Goal: Transaction & Acquisition: Purchase product/service

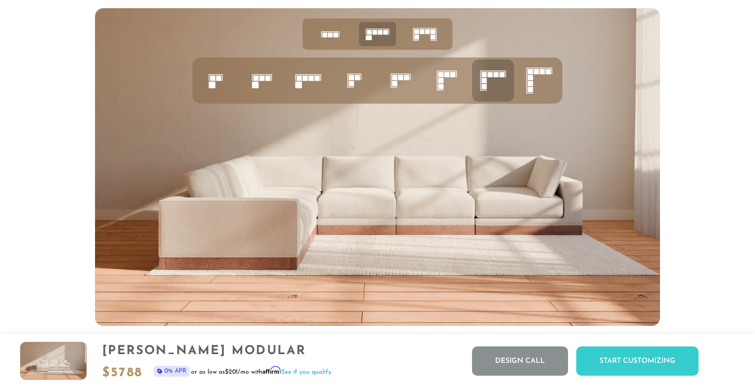
scroll to position [4047, 0]
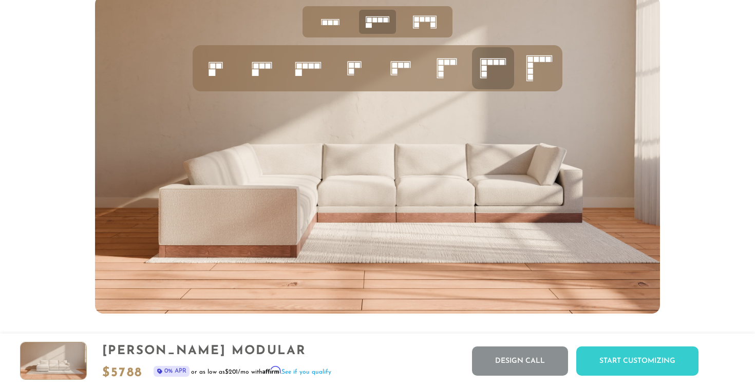
click at [538, 77] on icon at bounding box center [539, 68] width 35 height 35
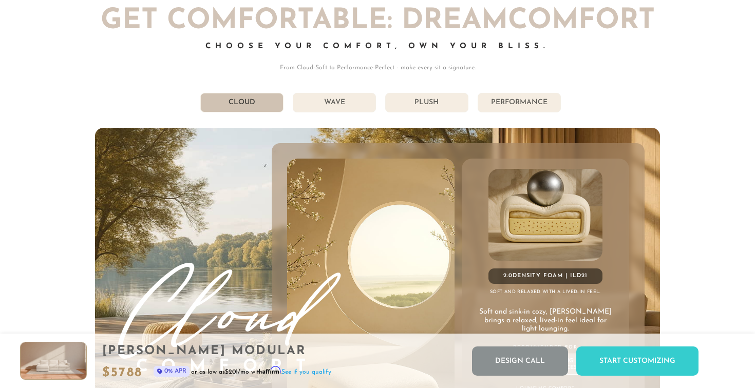
scroll to position [5450, 0]
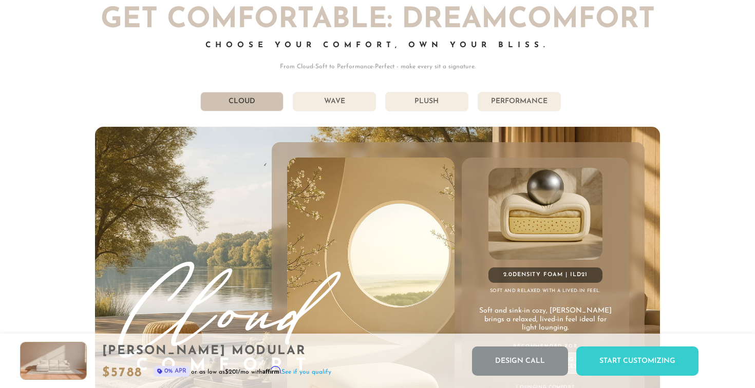
click at [506, 103] on li "Performance" at bounding box center [518, 102] width 83 height 20
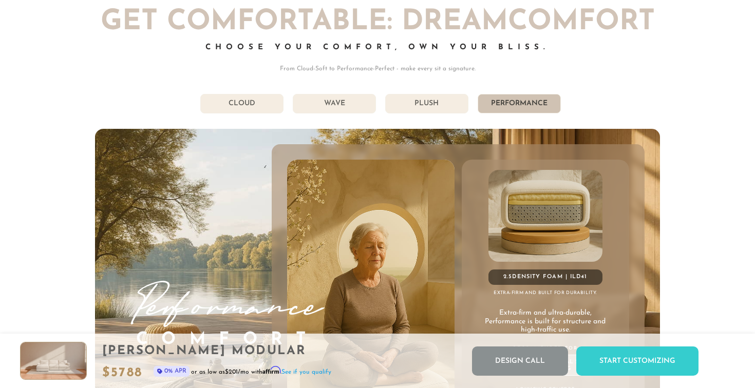
scroll to position [5440, 0]
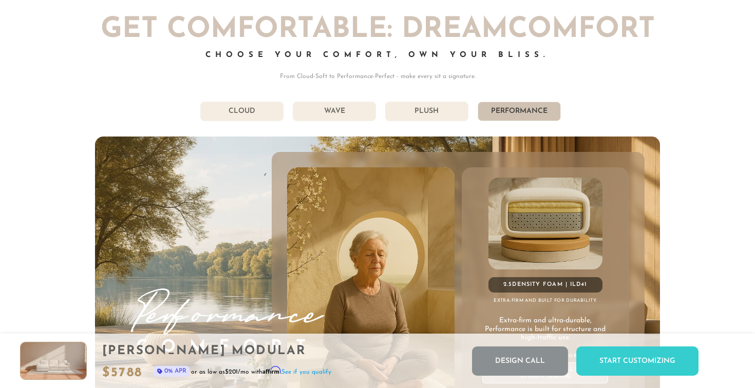
click at [440, 116] on li "Plush" at bounding box center [426, 112] width 83 height 20
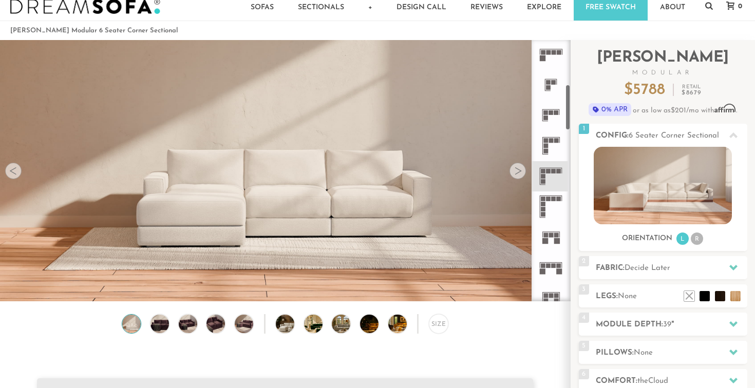
scroll to position [248, 0]
click at [547, 202] on icon at bounding box center [550, 203] width 30 height 30
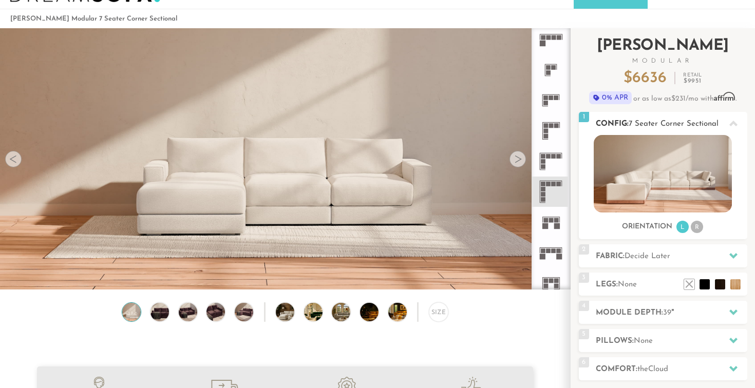
scroll to position [35, 0]
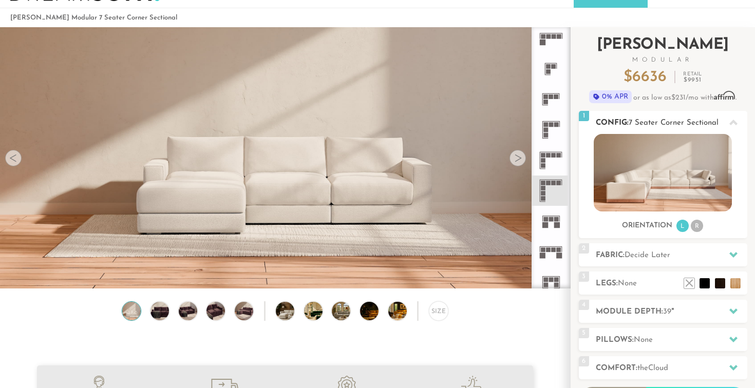
click at [698, 228] on li "R" at bounding box center [697, 226] width 12 height 12
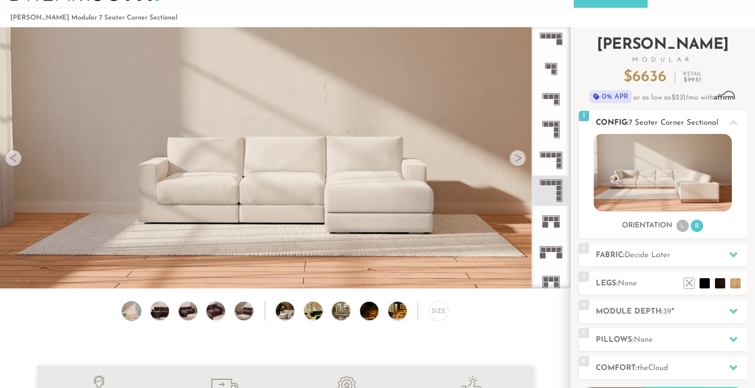
click at [684, 228] on li "L" at bounding box center [682, 226] width 12 height 12
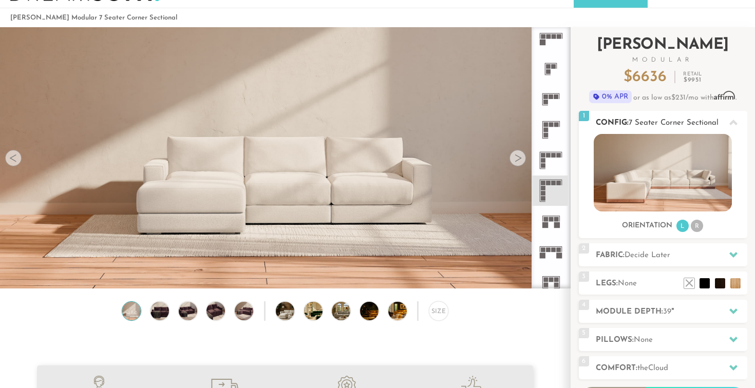
click at [728, 122] on div at bounding box center [733, 122] width 22 height 21
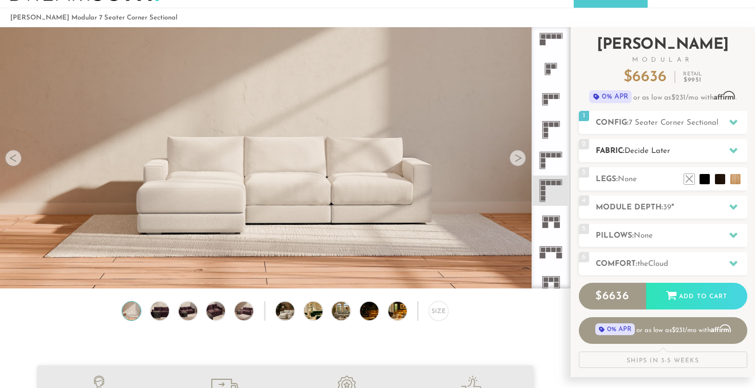
click at [686, 148] on h2 "Fabric: Decide Later" at bounding box center [671, 151] width 151 height 12
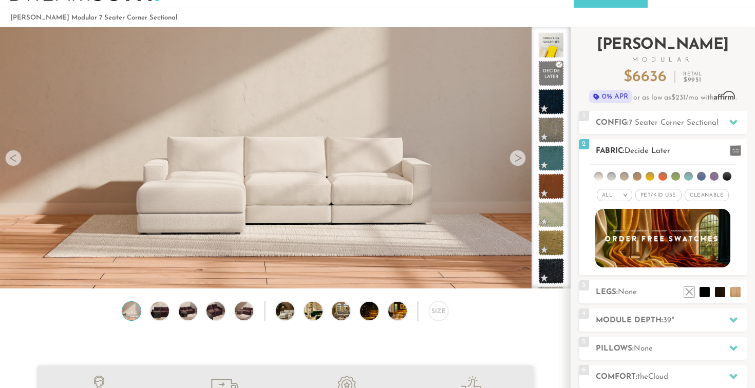
click at [714, 178] on li at bounding box center [714, 176] width 9 height 9
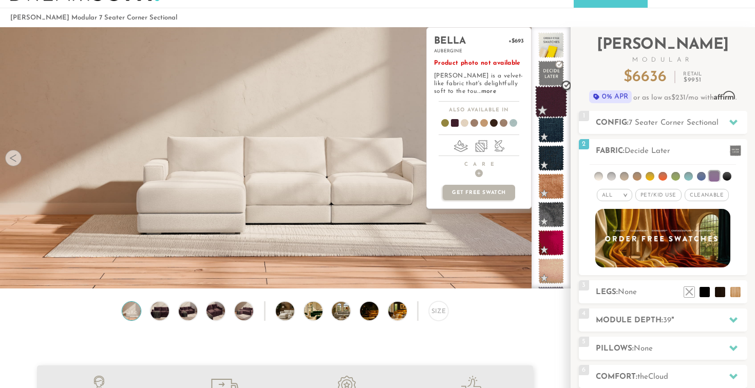
click at [551, 102] on span at bounding box center [551, 102] width 32 height 32
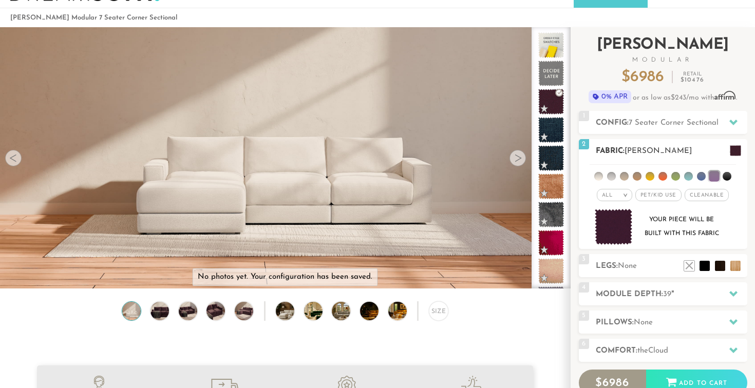
click at [695, 156] on h2 "Fabric: [PERSON_NAME]" at bounding box center [671, 151] width 151 height 12
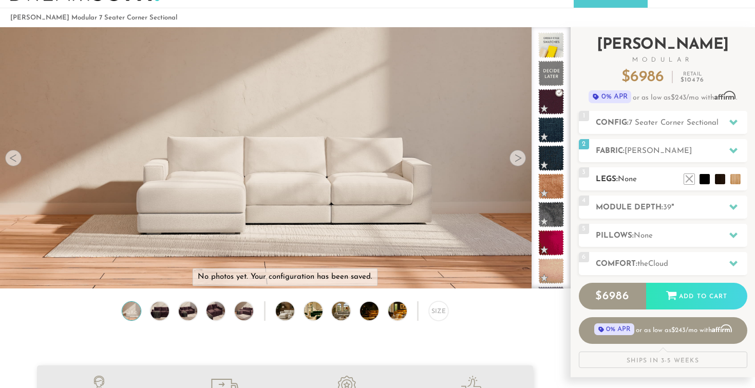
click at [665, 175] on h2 "Legs: None" at bounding box center [671, 180] width 151 height 12
click at [717, 180] on li at bounding box center [704, 163] width 41 height 41
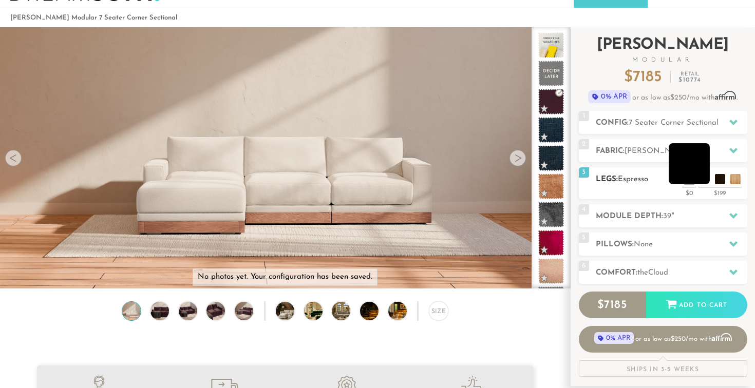
click at [705, 180] on li at bounding box center [688, 163] width 41 height 41
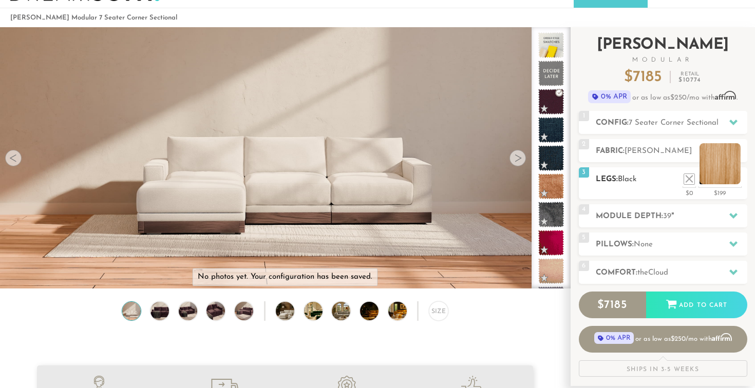
click at [737, 175] on li at bounding box center [719, 163] width 41 height 41
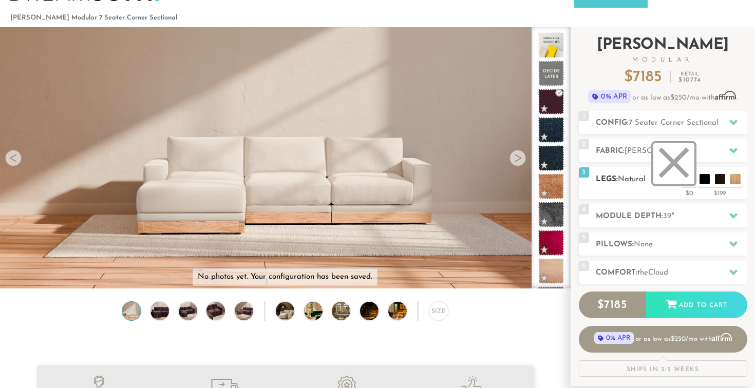
click at [688, 178] on li at bounding box center [673, 163] width 41 height 41
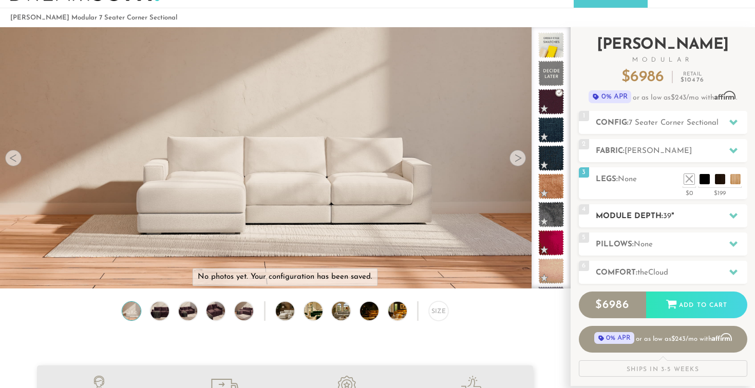
click at [652, 219] on h2 "Module Depth: 39 "" at bounding box center [671, 216] width 151 height 12
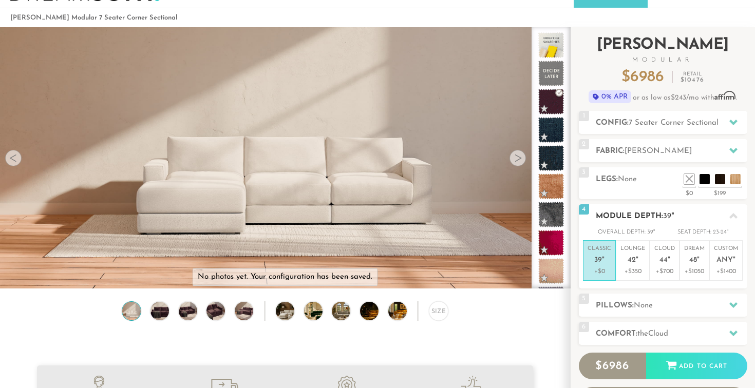
click at [658, 218] on h2 "Module Depth: 39 "" at bounding box center [671, 216] width 151 height 12
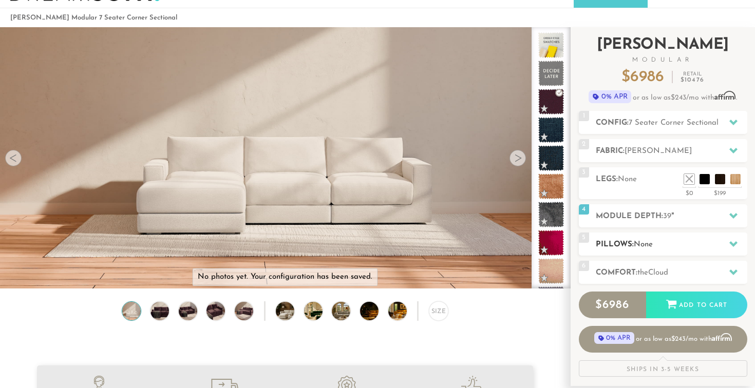
click at [649, 243] on span "None" at bounding box center [643, 245] width 19 height 8
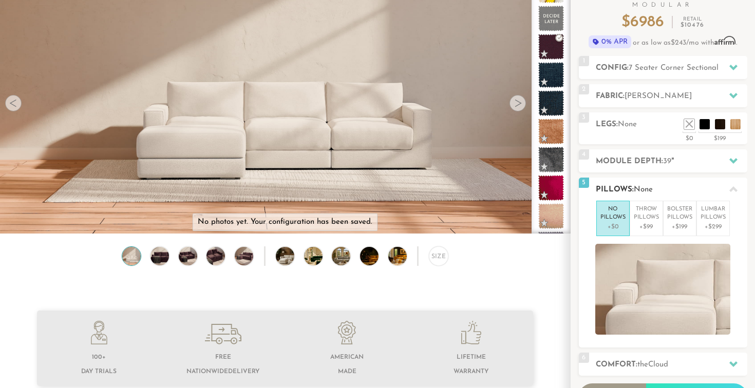
scroll to position [92, 0]
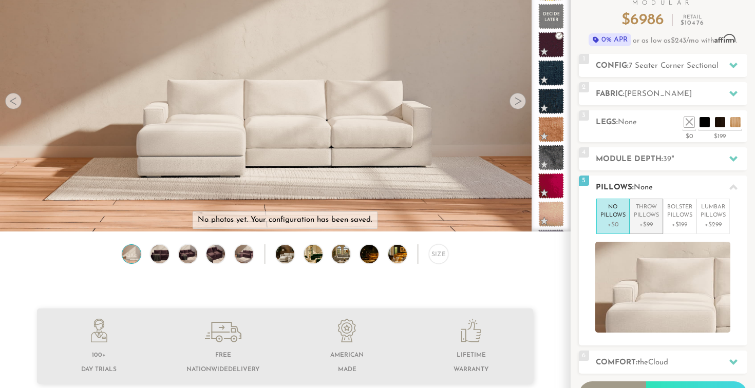
click at [646, 217] on p "Throw Pillows" at bounding box center [646, 211] width 25 height 17
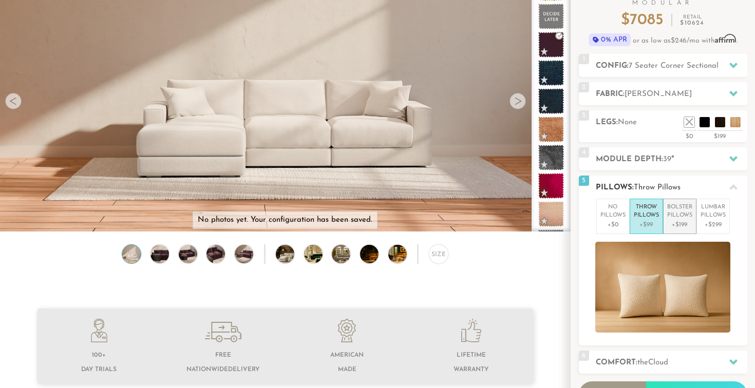
click at [672, 216] on p "Bolster Pillows" at bounding box center [679, 211] width 25 height 17
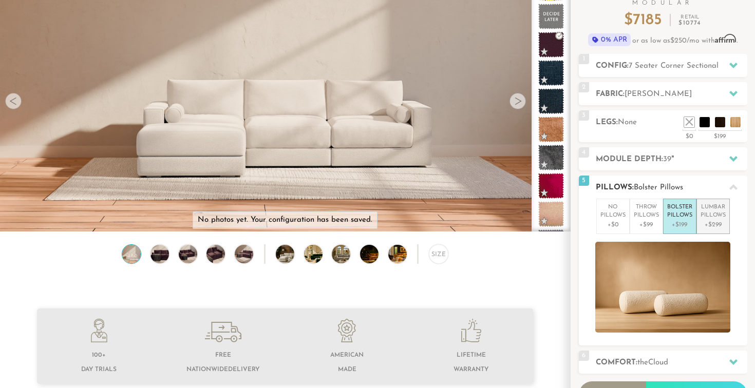
click at [701, 217] on p "Lumbar Pillows" at bounding box center [712, 211] width 25 height 17
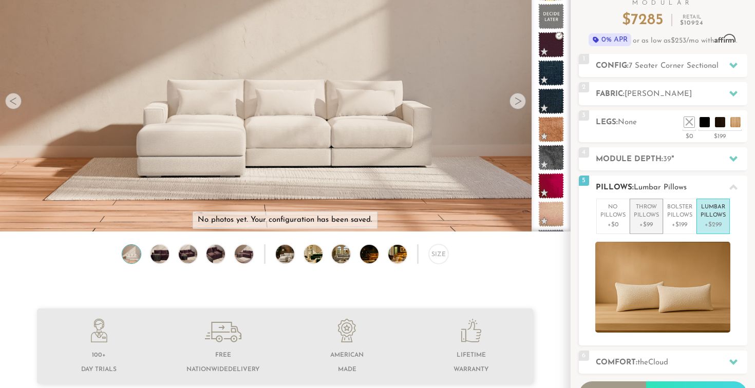
click at [631, 225] on li "Throw Pillows +$99" at bounding box center [645, 216] width 33 height 35
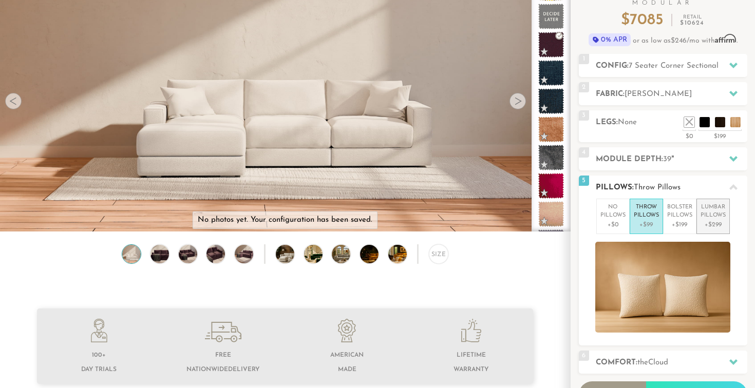
click at [716, 207] on p "Lumbar Pillows" at bounding box center [712, 211] width 25 height 17
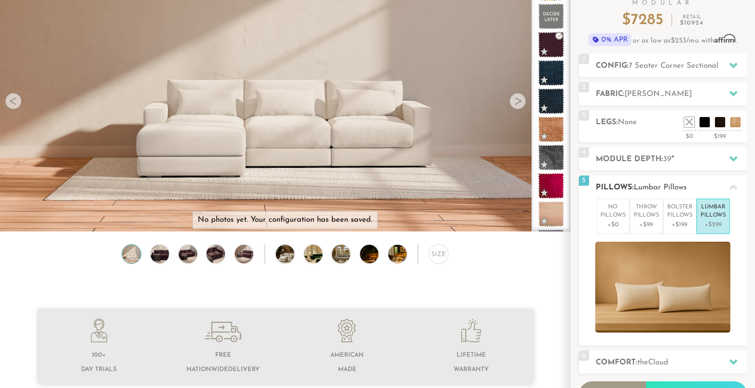
click at [691, 183] on h2 "Pillows: Lumbar Pillows" at bounding box center [671, 188] width 151 height 12
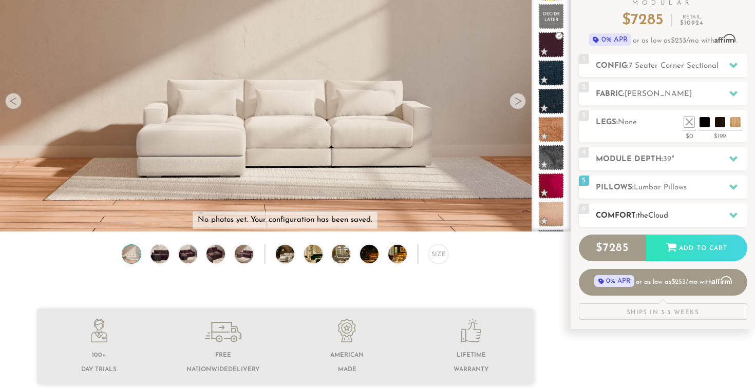
click at [675, 214] on h2 "Comfort: the Cloud" at bounding box center [671, 216] width 151 height 12
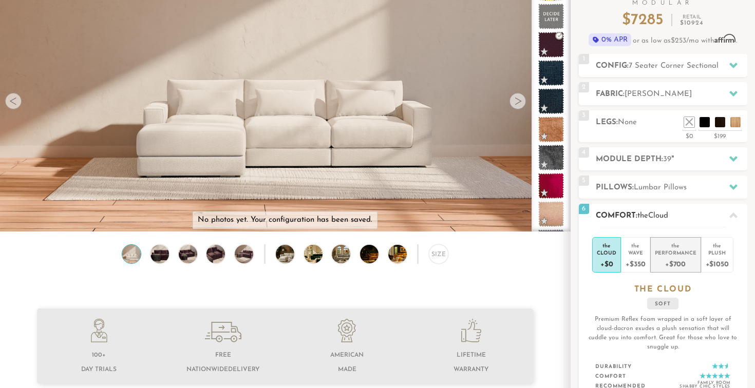
click at [675, 255] on div "Performance" at bounding box center [676, 252] width 42 height 7
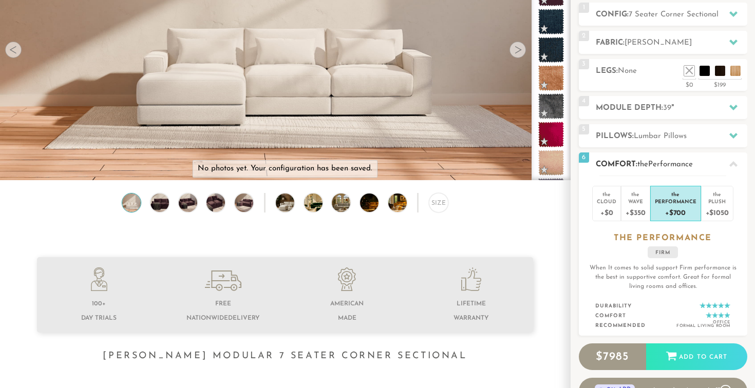
scroll to position [144, 0]
click at [717, 199] on div "Plush" at bounding box center [716, 200] width 23 height 7
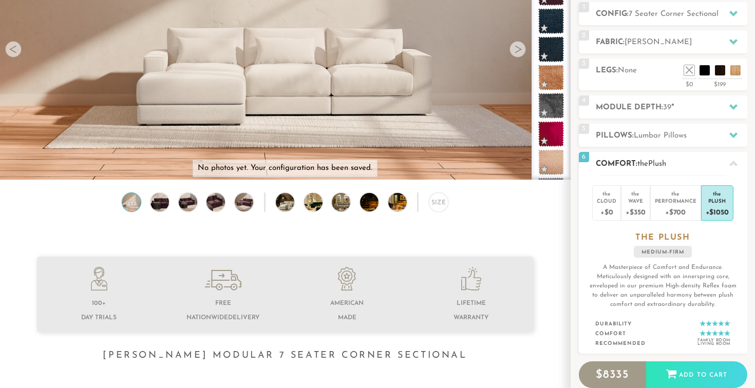
click at [655, 169] on h2 "Comfort: the Plush" at bounding box center [671, 164] width 151 height 12
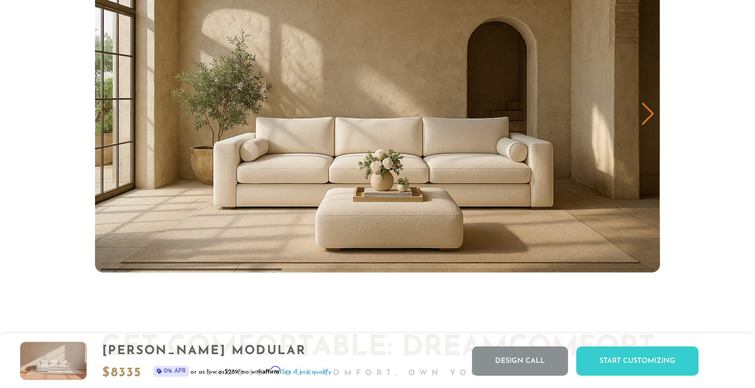
scroll to position [5122, 0]
